Goal: Task Accomplishment & Management: Manage account settings

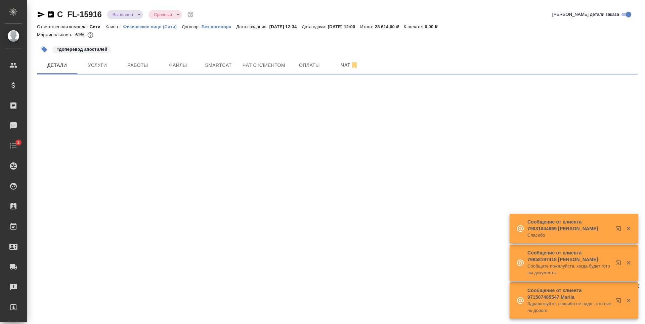
select select "RU"
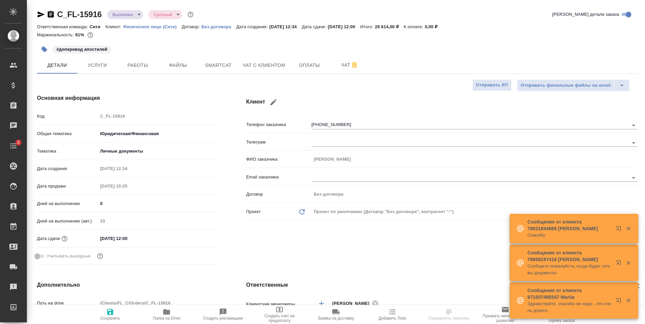
type textarea "x"
click at [160, 313] on span "Папка на Drive" at bounding box center [167, 314] width 48 height 13
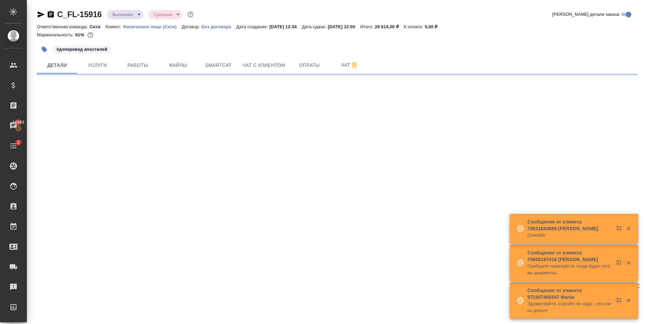
select select "RU"
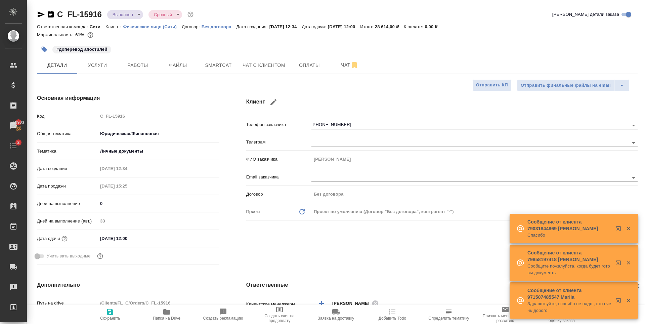
type textarea "x"
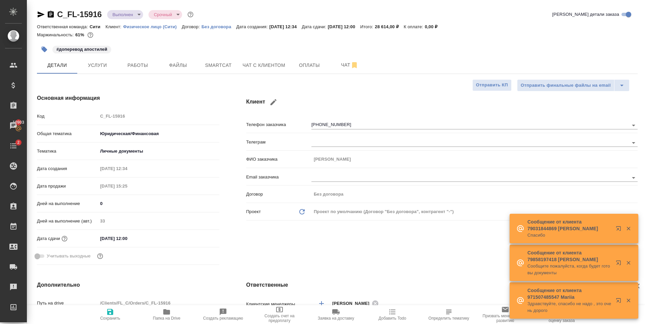
type textarea "x"
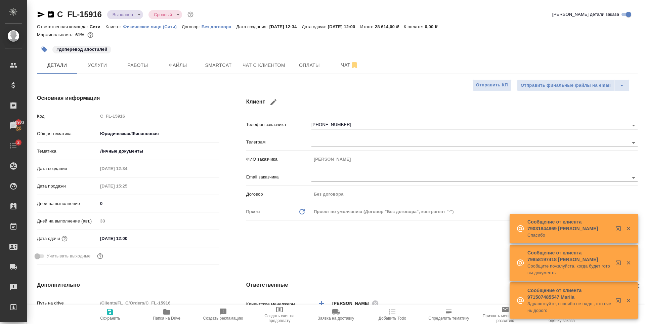
type textarea "x"
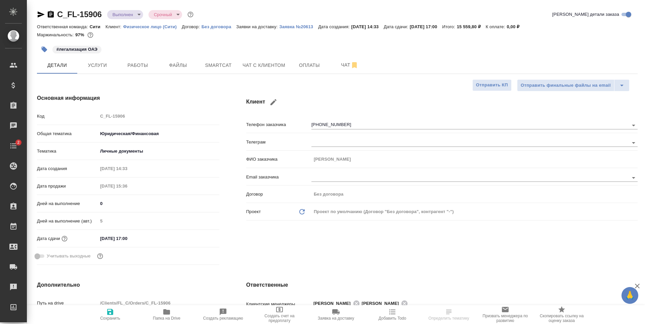
select select "RU"
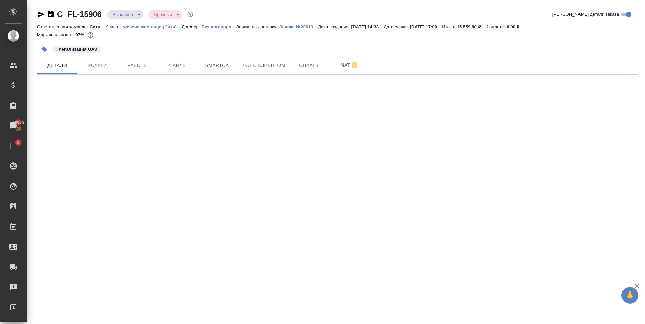
select select "RU"
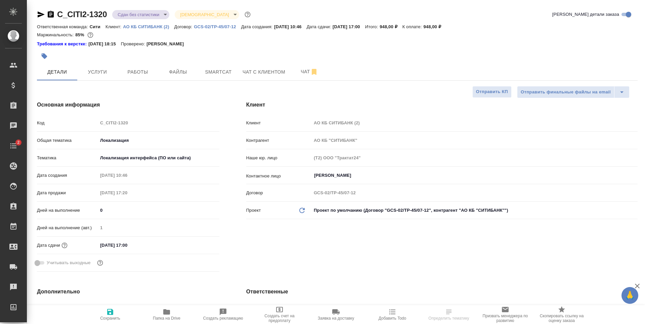
select select "RU"
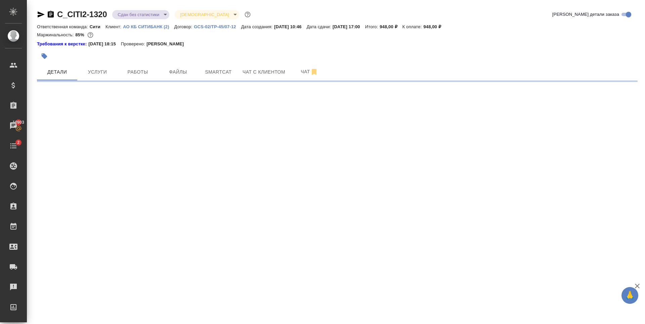
select select "RU"
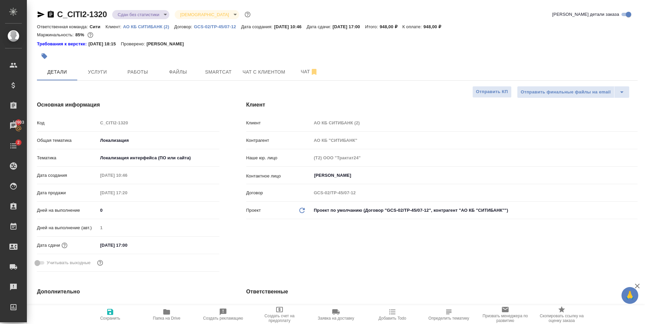
type textarea "x"
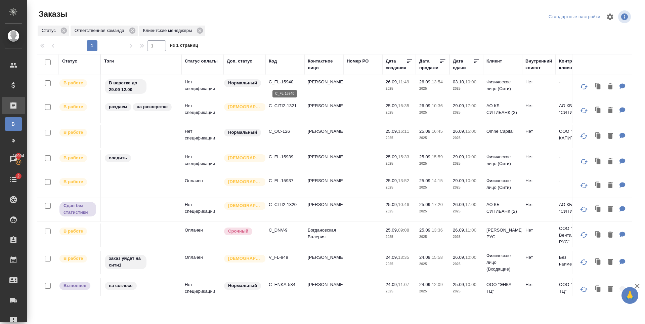
click at [279, 81] on p "C_FL-15940" at bounding box center [285, 82] width 32 height 7
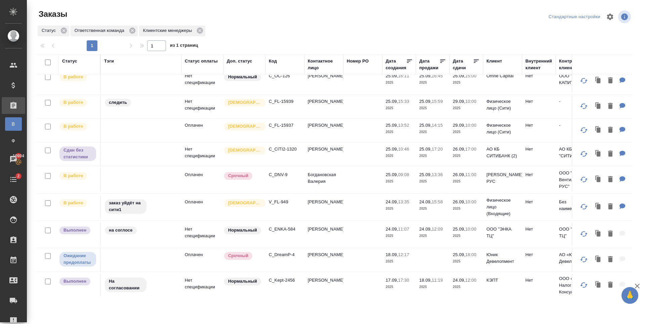
scroll to position [67, 0]
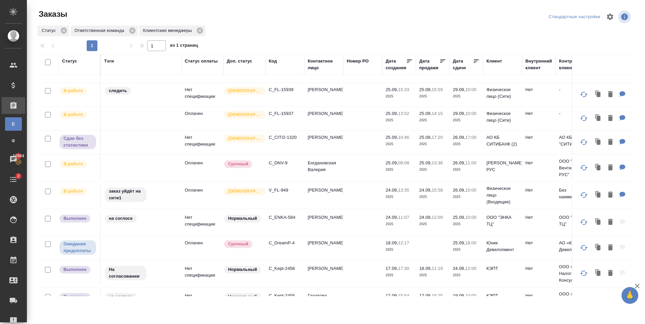
click at [282, 163] on p "C_DNV-9" at bounding box center [285, 163] width 32 height 7
click at [276, 194] on p "V_FL-949" at bounding box center [285, 190] width 32 height 7
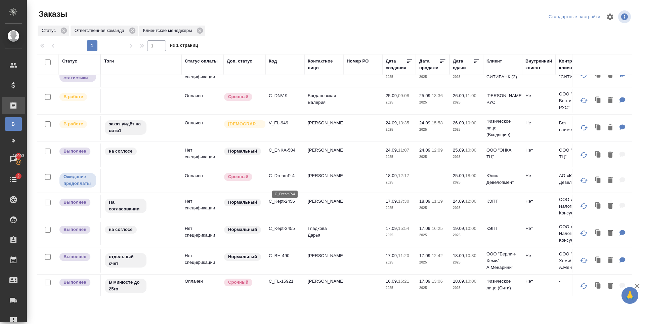
click at [287, 179] on p "C_DreamP-4" at bounding box center [285, 175] width 32 height 7
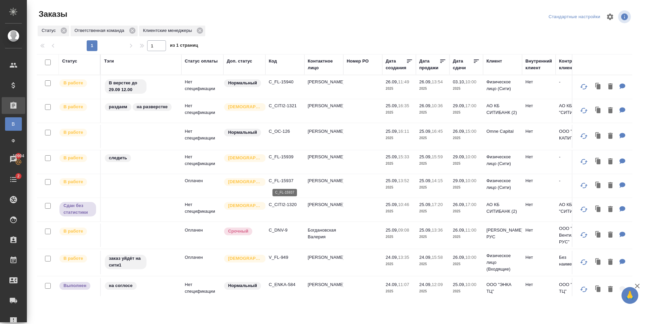
click at [284, 181] on p "C_FL-15937" at bounding box center [285, 180] width 32 height 7
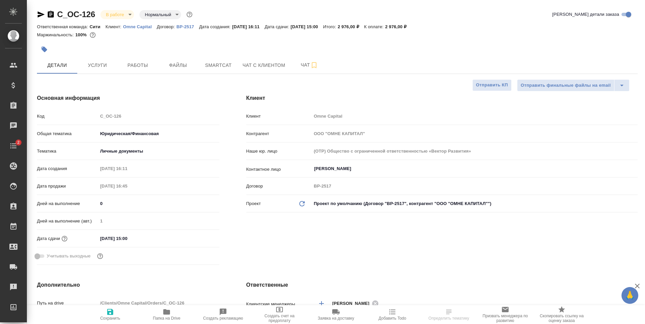
select select "RU"
click at [163, 317] on span "Папка на Drive" at bounding box center [167, 318] width 28 height 5
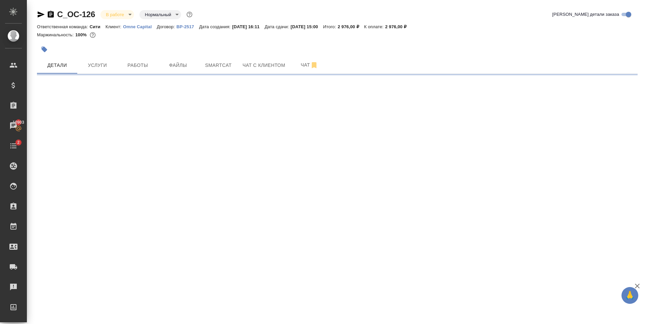
select select "RU"
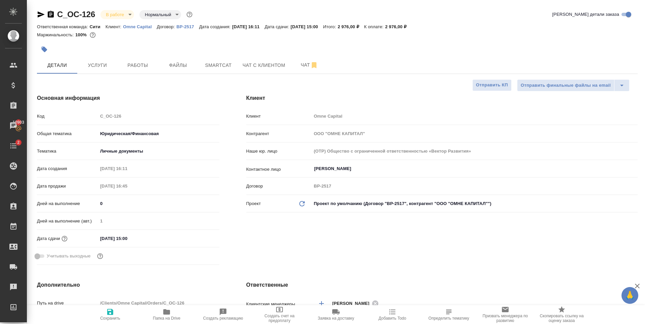
type textarea "x"
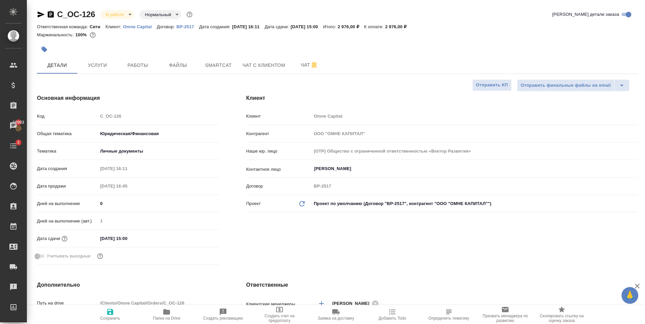
type textarea "x"
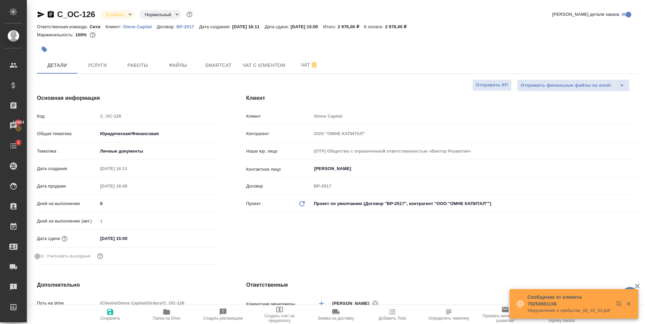
type textarea "x"
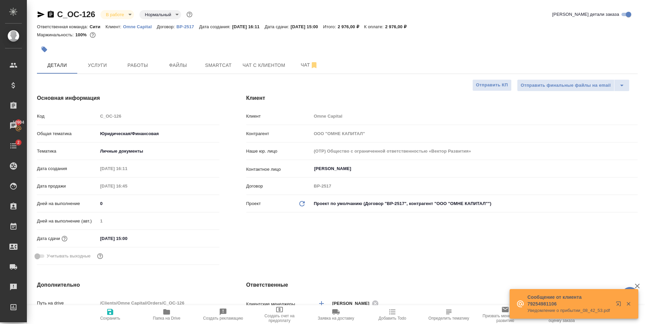
type textarea "x"
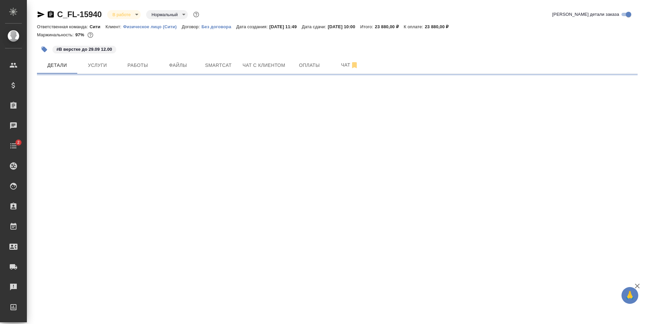
select select "RU"
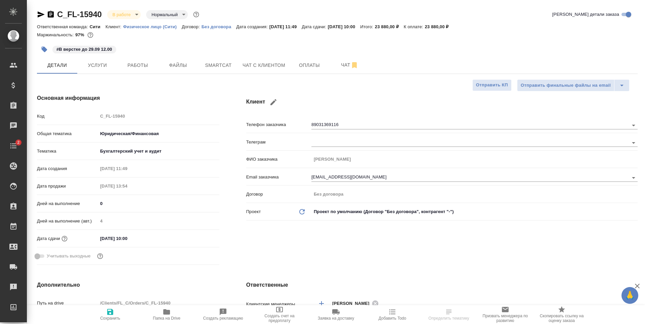
type textarea "x"
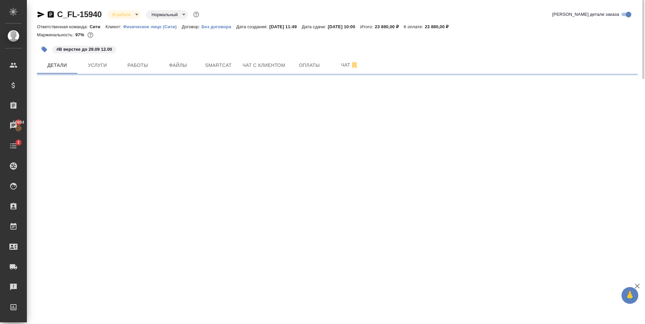
select select "RU"
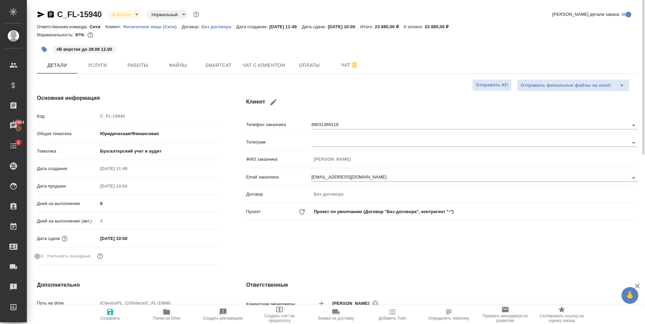
type textarea "x"
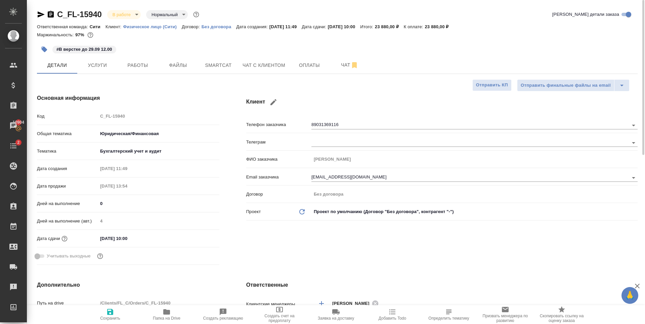
type textarea "x"
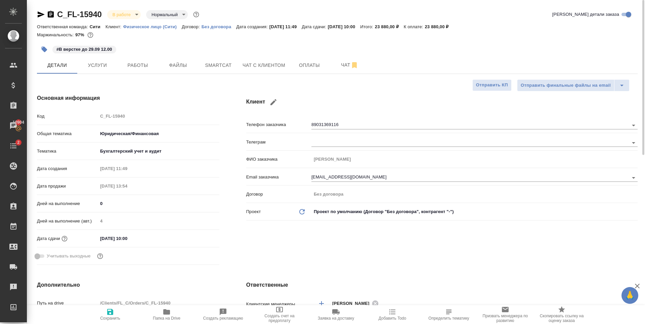
type textarea "x"
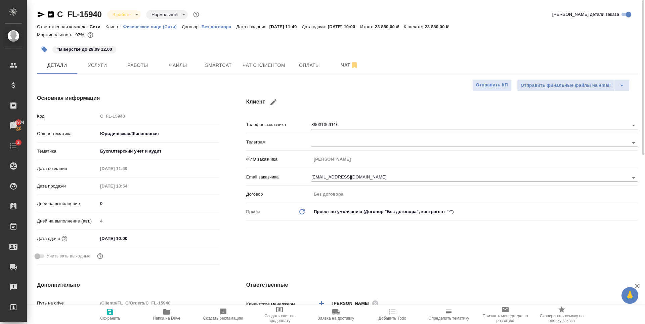
type textarea "x"
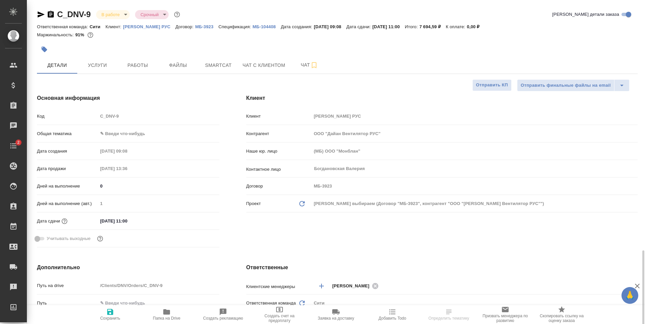
select select "RU"
click at [124, 64] on span "Работы" at bounding box center [138, 65] width 32 height 8
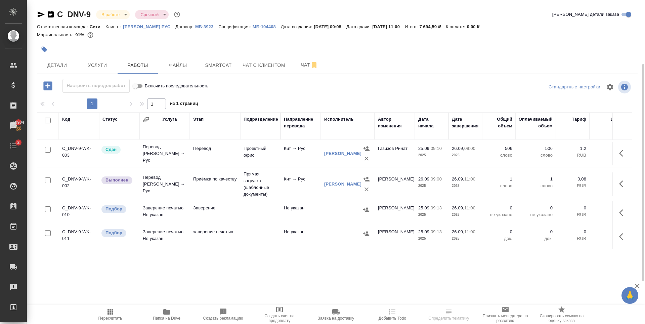
scroll to position [34, 0]
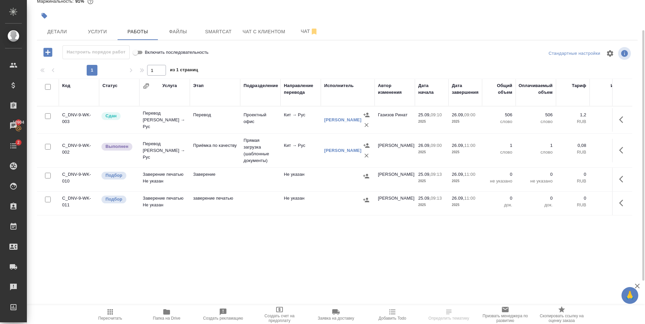
click at [45, 176] on input "checkbox" at bounding box center [48, 176] width 6 height 6
checkbox input "true"
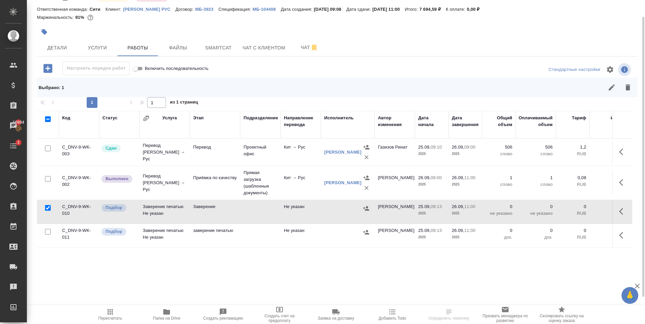
scroll to position [17, 0]
click at [48, 232] on input "checkbox" at bounding box center [48, 232] width 6 height 6
checkbox input "true"
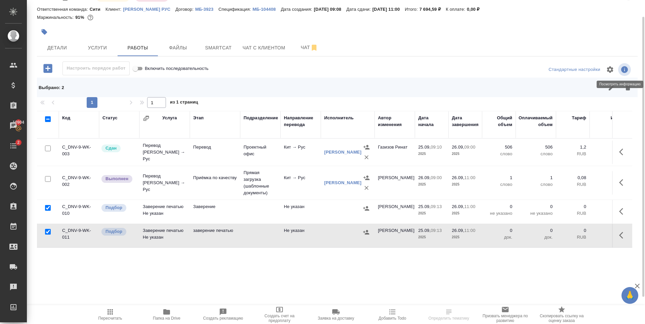
click at [625, 90] on icon "button" at bounding box center [628, 87] width 8 height 8
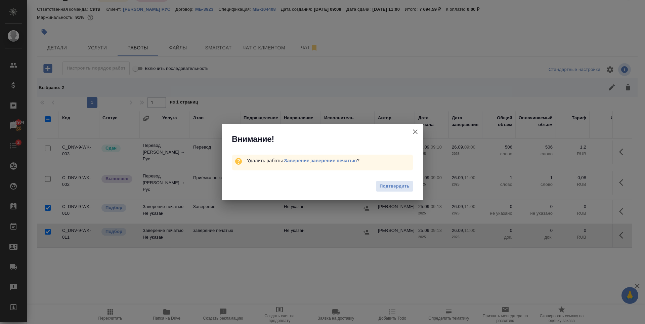
click at [390, 189] on span "Подтвердить" at bounding box center [395, 186] width 30 height 8
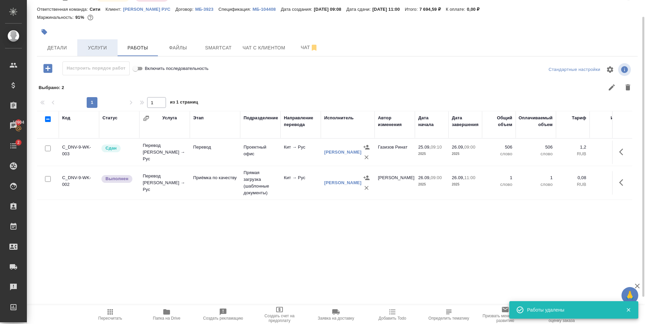
click at [106, 53] on button "Услуги" at bounding box center [97, 47] width 40 height 17
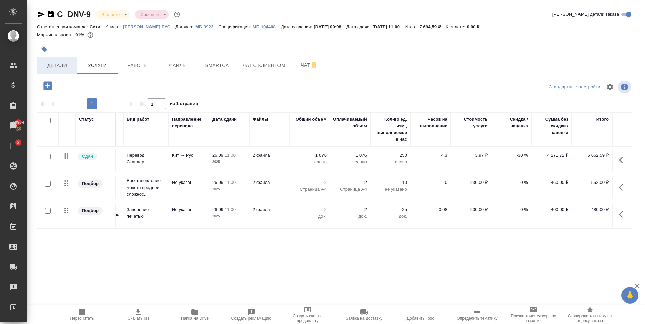
click at [55, 64] on span "Детали" at bounding box center [57, 65] width 32 height 8
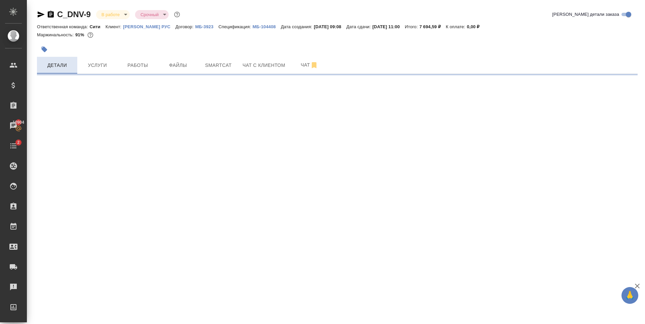
select select "RU"
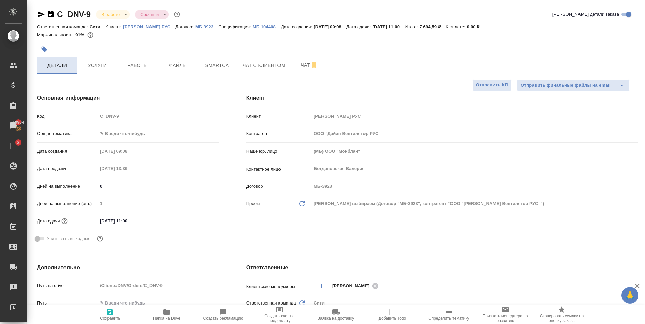
type textarea "x"
click at [101, 58] on button "Услуги" at bounding box center [97, 65] width 40 height 17
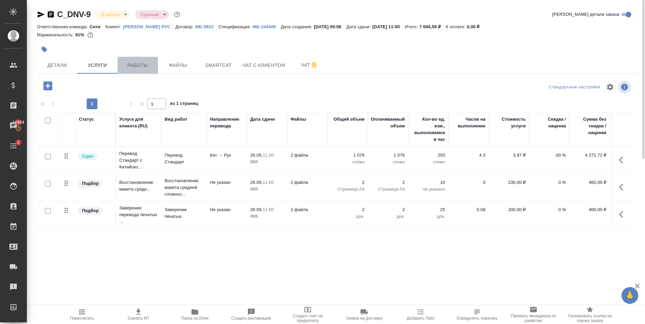
click at [128, 69] on span "Работы" at bounding box center [138, 65] width 32 height 8
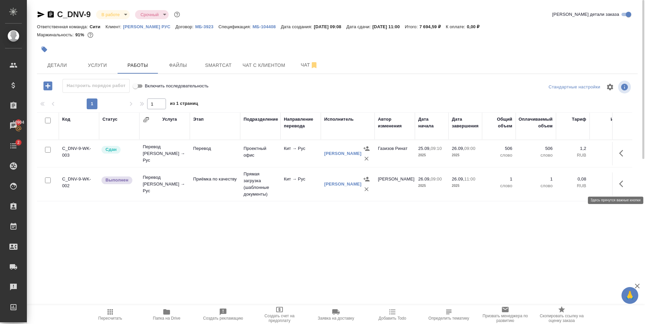
click at [621, 185] on icon "button" at bounding box center [621, 183] width 4 height 7
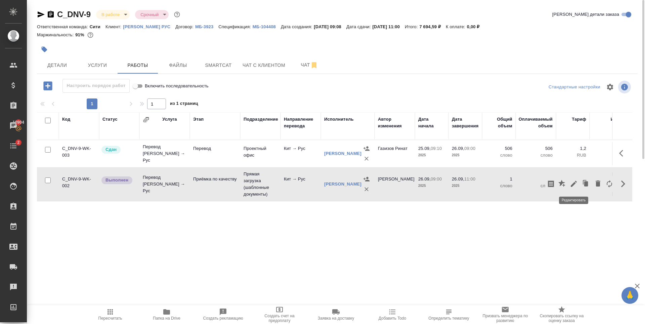
click at [575, 183] on icon "button" at bounding box center [574, 184] width 6 height 6
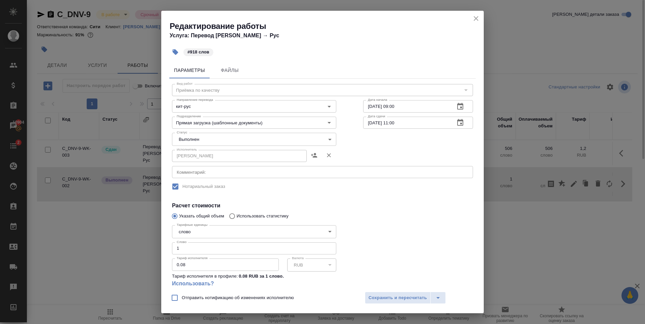
click at [481, 18] on div "Редактирование работы Услуга: Перевод Стандарт Кит → Рус" at bounding box center [322, 28] width 323 height 34
click at [478, 17] on icon "close" at bounding box center [476, 18] width 8 height 8
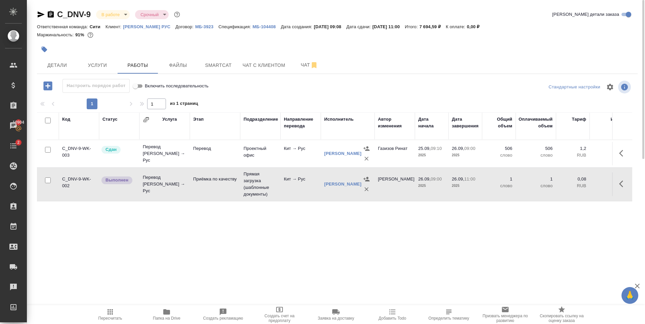
click at [162, 48] on div at bounding box center [237, 49] width 401 height 15
click at [42, 14] on icon "button" at bounding box center [41, 14] width 7 height 6
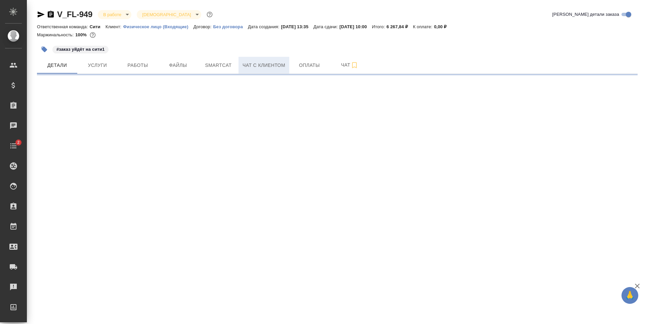
select select "RU"
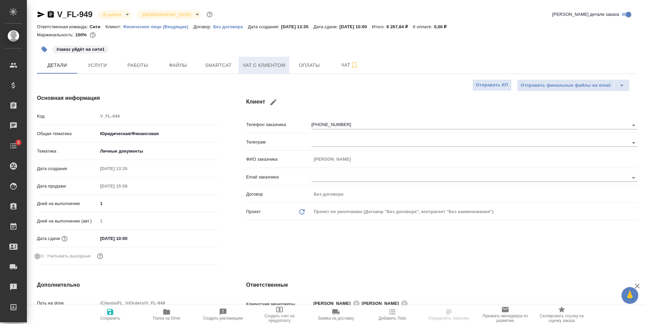
type textarea "x"
click at [255, 66] on span "Чат с клиентом" at bounding box center [264, 65] width 43 height 8
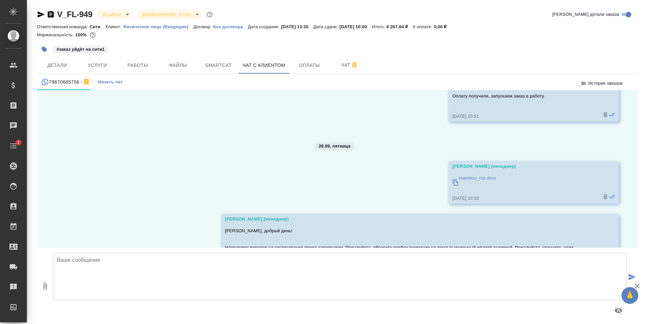
scroll to position [1288, 0]
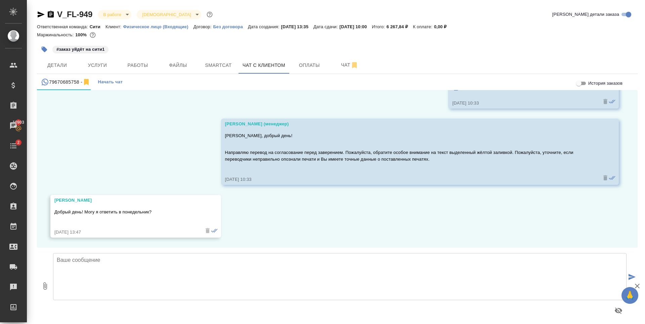
click at [240, 265] on textarea at bounding box center [340, 276] width 574 height 47
type textarea "[PERSON_NAME], да, конечно. Ожидаем Вашего ответа, сколько потребуется."
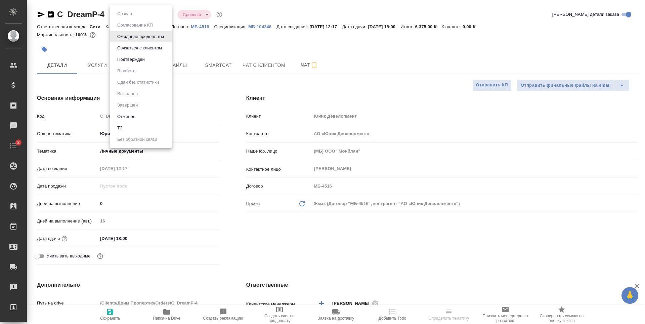
select select "RU"
click at [230, 38] on div at bounding box center [322, 162] width 645 height 324
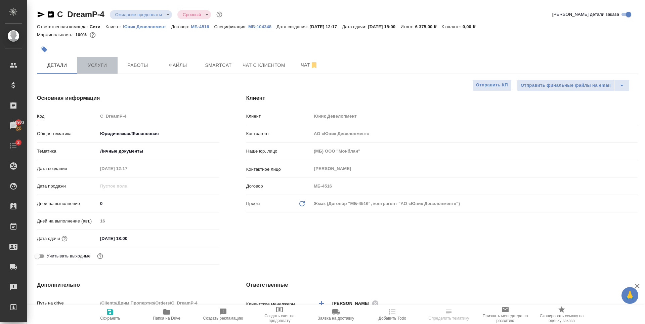
click at [99, 66] on span "Услуги" at bounding box center [97, 65] width 32 height 8
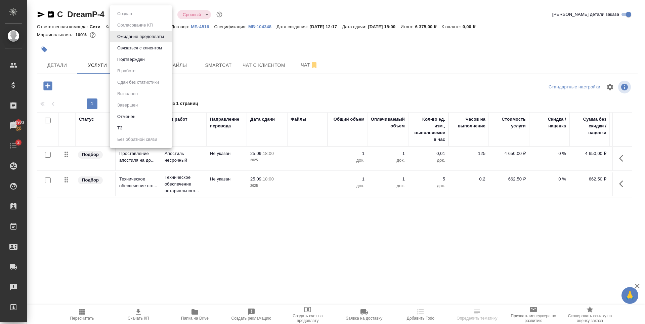
click at [153, 13] on body "🙏 .cls-1 fill:#fff; AWATERA Zaytseva Svetlana Клиенты Спецификации Заказы 10903…" at bounding box center [322, 162] width 645 height 324
click at [222, 48] on div at bounding box center [322, 162] width 645 height 324
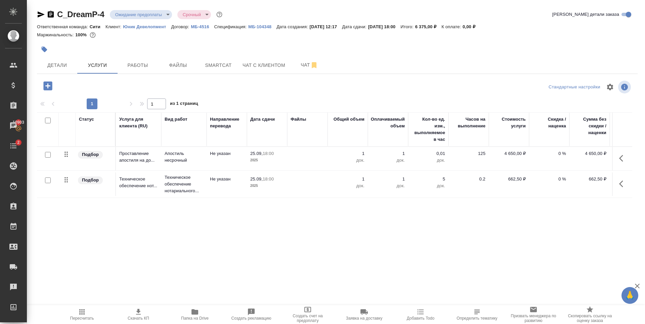
click at [207, 228] on div "Статус Услуга для клиента (RU) Вид работ Направление перевода Дата сдачи Файлы …" at bounding box center [335, 184] width 596 height 145
click at [178, 68] on span "Файлы" at bounding box center [178, 65] width 32 height 8
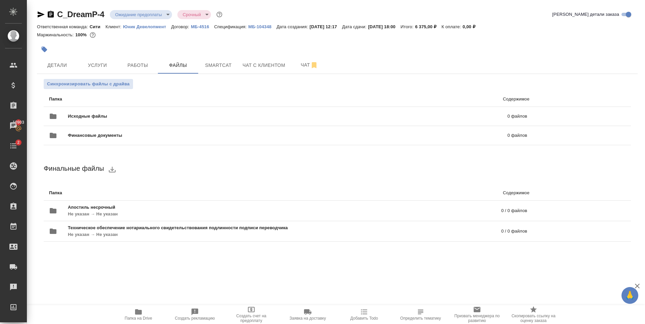
click at [160, 26] on p "Юник Девелопмент" at bounding box center [147, 26] width 48 height 5
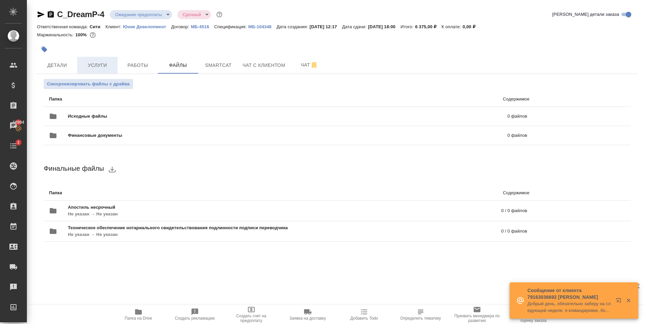
click at [101, 61] on span "Услуги" at bounding box center [97, 65] width 32 height 8
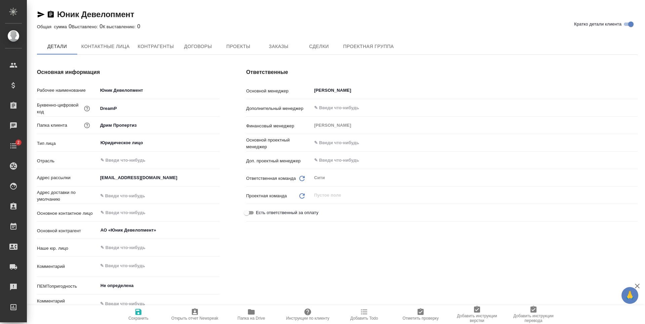
type textarea "x"
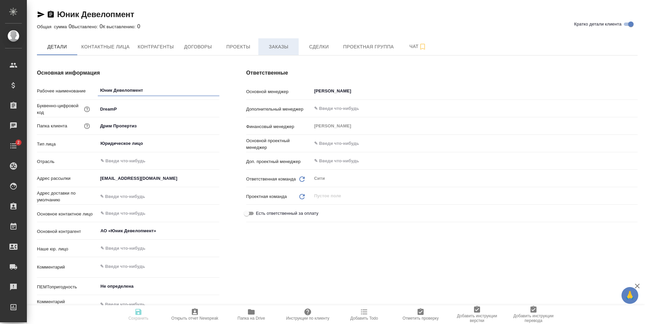
type textarea "x"
click at [281, 51] on span "Заказы" at bounding box center [278, 47] width 32 height 8
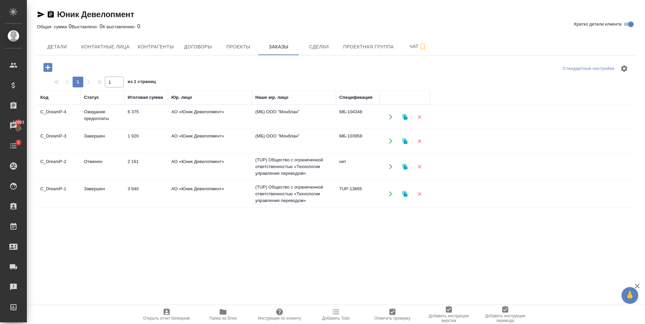
click at [60, 142] on td "C_DreamP-3" at bounding box center [59, 141] width 44 height 24
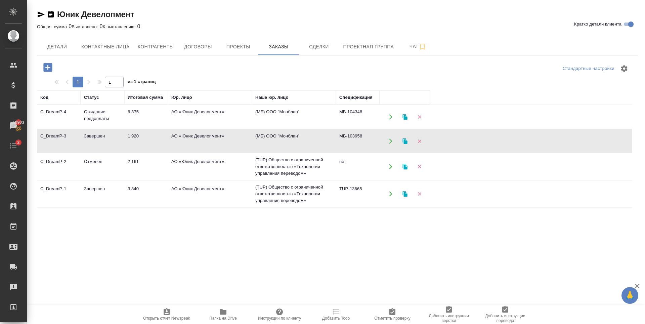
click at [60, 142] on td "C_DreamP-3" at bounding box center [59, 141] width 44 height 24
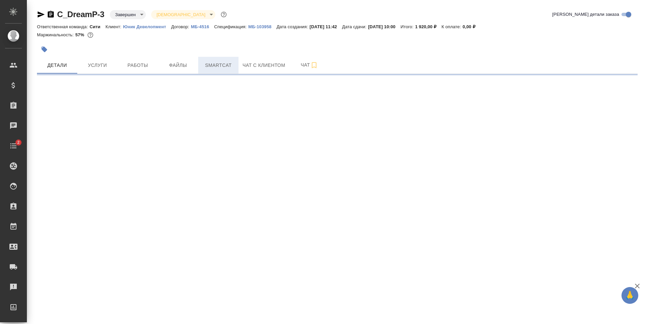
select select "RU"
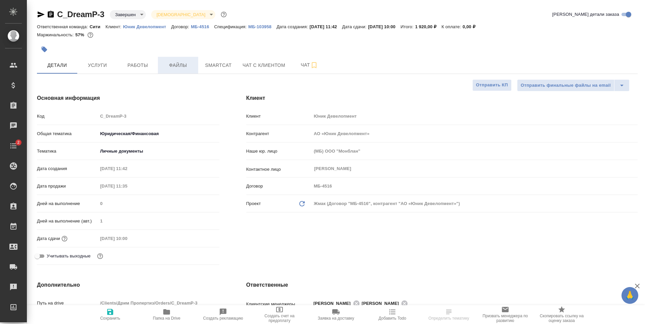
type textarea "x"
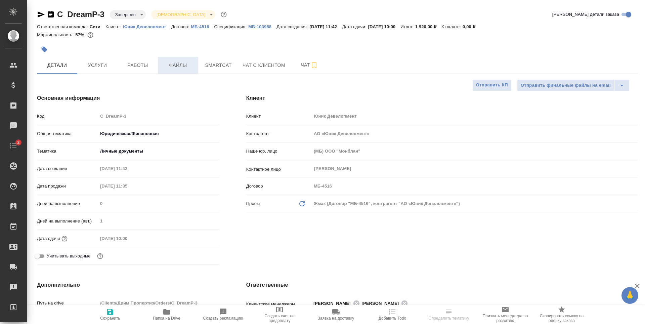
type textarea "x"
click at [183, 63] on span "Файлы" at bounding box center [178, 65] width 32 height 8
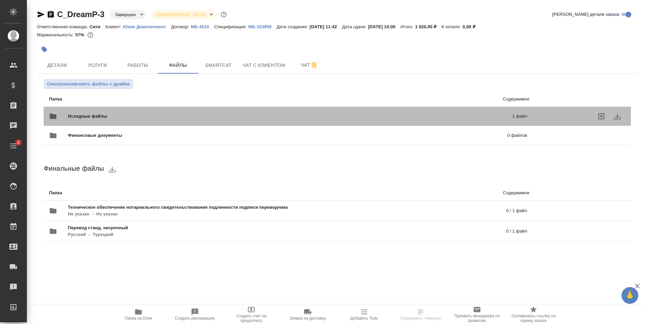
click at [428, 111] on div "Исходные файлы 1 файл" at bounding box center [288, 116] width 478 height 16
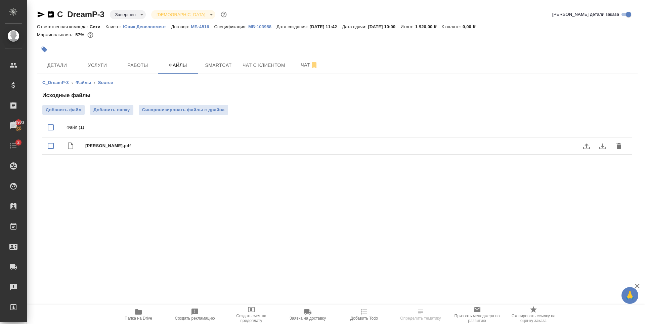
click at [602, 144] on icon "download" at bounding box center [603, 146] width 8 height 8
click at [98, 68] on span "Услуги" at bounding box center [97, 65] width 32 height 8
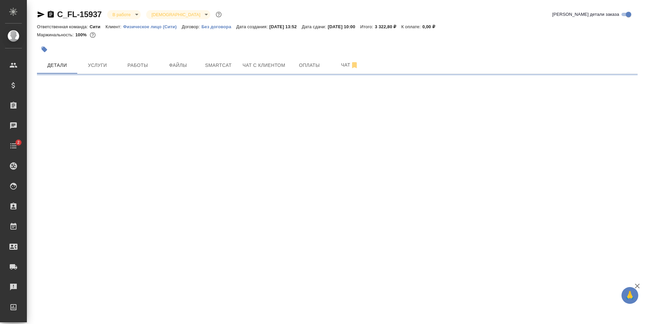
select select "RU"
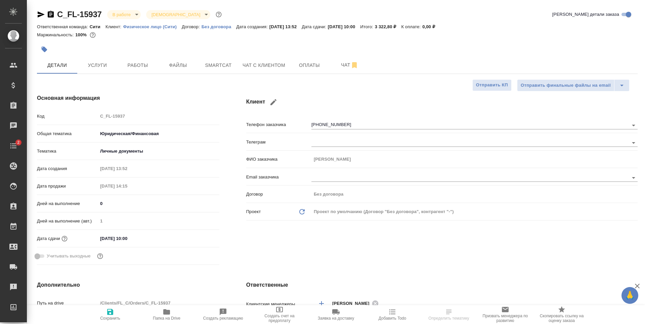
type textarea "x"
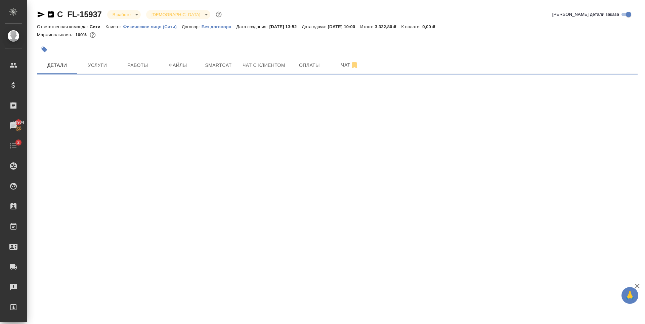
select select "RU"
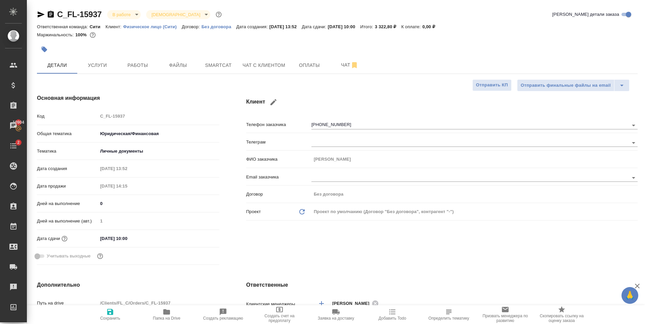
type textarea "x"
click at [267, 71] on button "Чат с клиентом" at bounding box center [264, 65] width 51 height 17
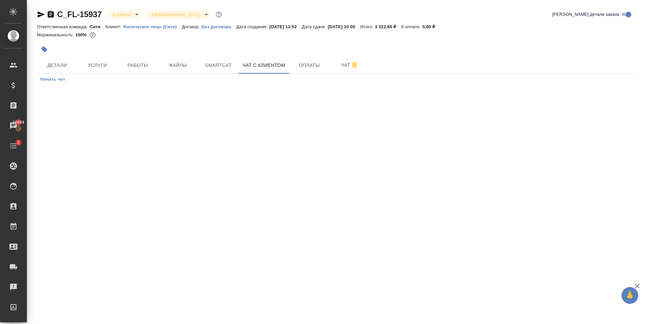
click at [50, 79] on span "Начать чат" at bounding box center [52, 80] width 25 height 8
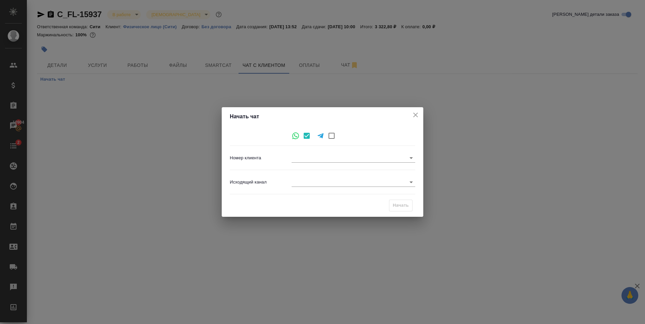
type input "[PHONE_NUMBER]"
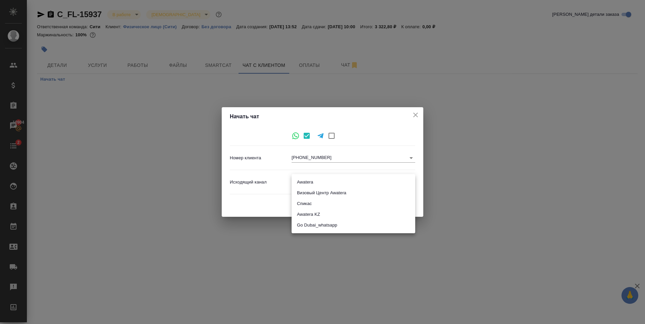
click at [310, 180] on body "🙏 .cls-1 fill:#fff; AWATERA [PERSON_NAME] Спецификации Заказы 10904 Чаты 2 Todo…" at bounding box center [322, 162] width 645 height 324
click at [315, 181] on li "Awatera" at bounding box center [354, 182] width 124 height 11
type input "2"
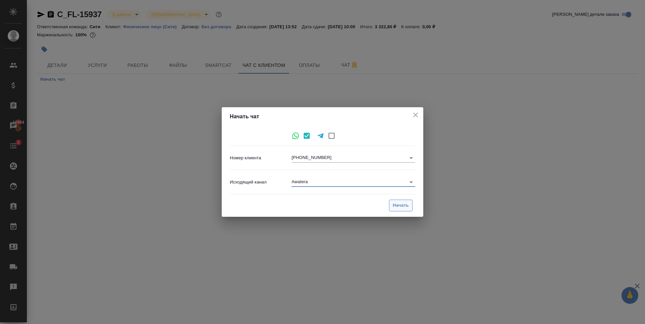
click at [407, 207] on span "Начать" at bounding box center [401, 206] width 16 height 8
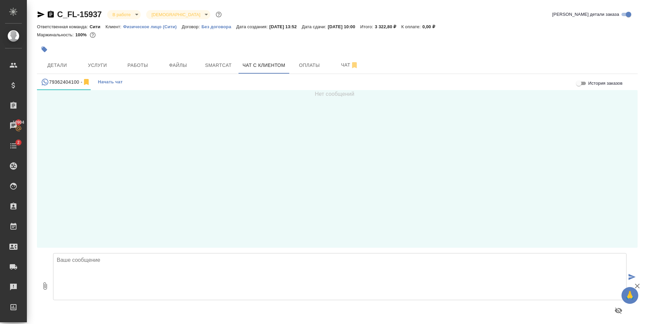
click at [173, 268] on textarea at bounding box center [340, 276] width 574 height 47
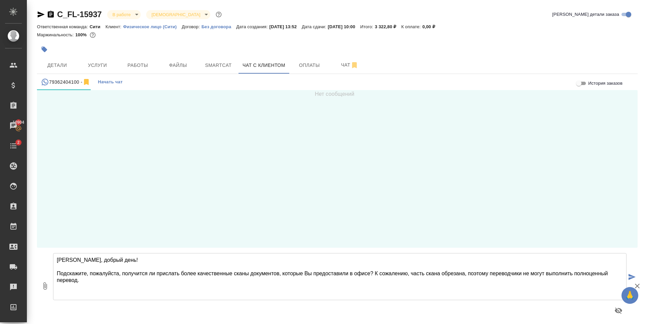
type textarea "Александр, добрый день! Подскажите, пожалуйста, получится ли прислать более кач…"
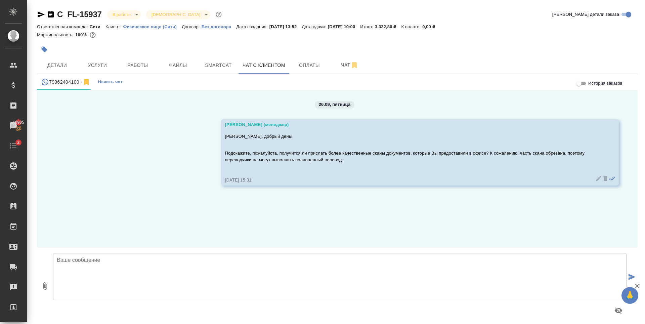
scroll to position [1, 0]
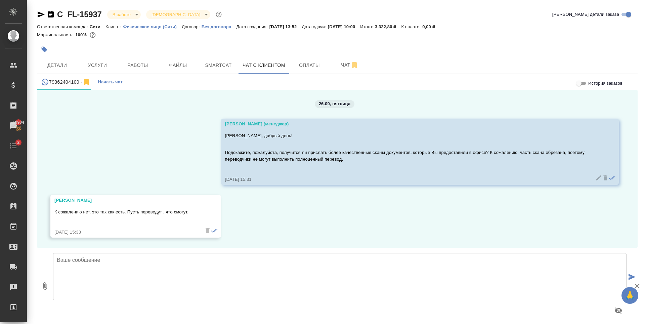
click at [140, 262] on textarea at bounding box center [340, 276] width 574 height 47
click at [126, 277] on textarea at bounding box center [340, 276] width 574 height 47
click at [115, 269] on textarea at bounding box center [340, 276] width 574 height 47
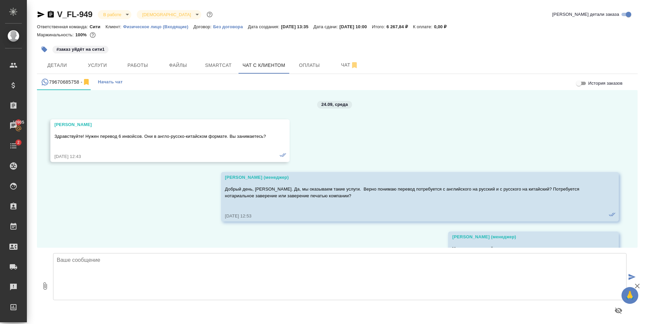
scroll to position [1341, 0]
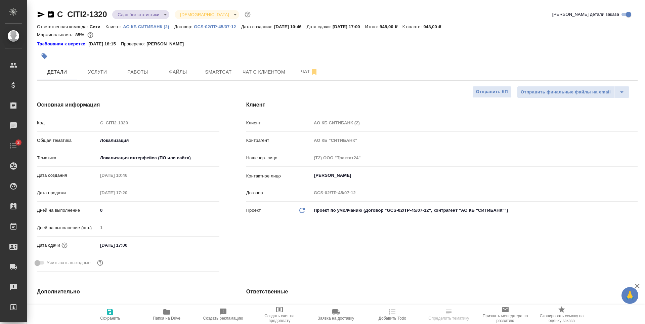
select select "RU"
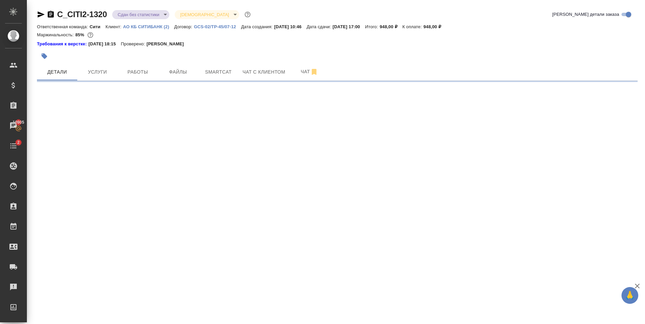
select select "RU"
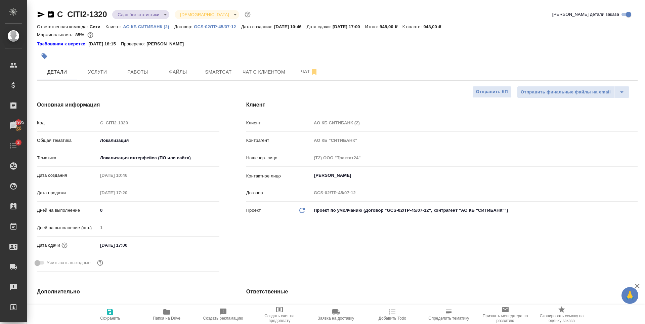
type textarea "x"
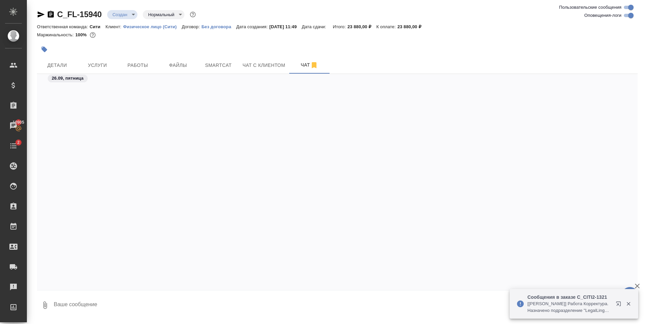
scroll to position [1174, 0]
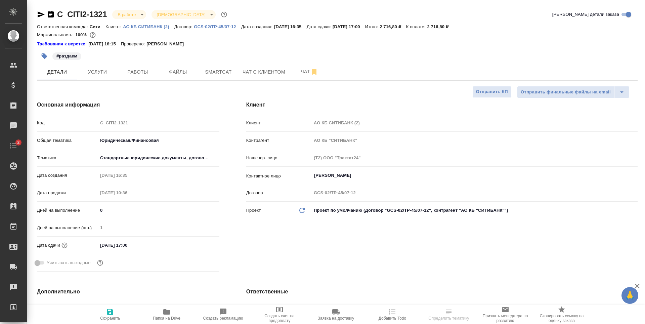
select select "RU"
type textarea "x"
